Goal: Task Accomplishment & Management: Manage account settings

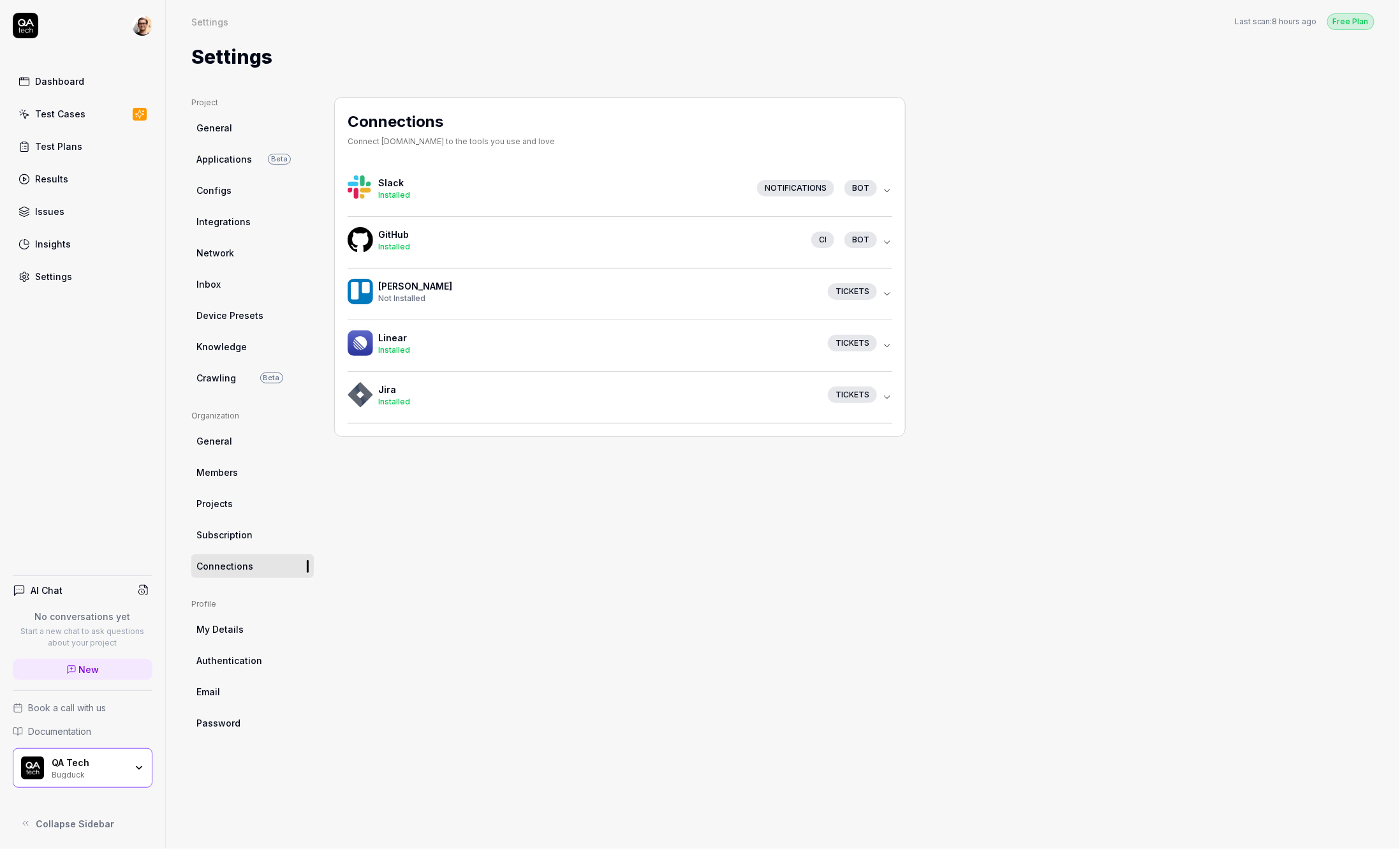
click at [423, 245] on div "Installed" at bounding box center [590, 246] width 423 height 11
